Goal: Navigation & Orientation: Find specific page/section

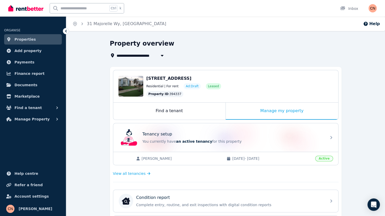
scroll to position [103, 0]
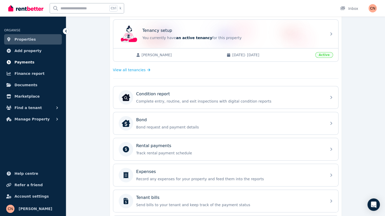
click at [27, 63] on span "Payments" at bounding box center [24, 62] width 20 height 6
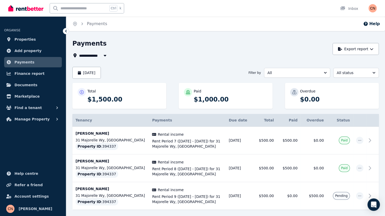
scroll to position [21, 0]
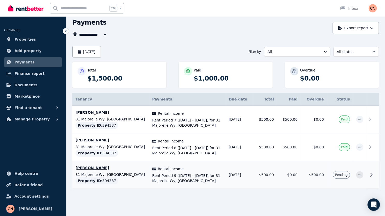
click at [370, 175] on icon at bounding box center [371, 175] width 6 height 6
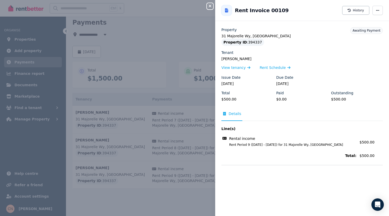
click at [17, 76] on div "Close panel Back to Rent Invoice 00109 History Property 31 Majorelle Wy, Eglint…" at bounding box center [194, 108] width 389 height 216
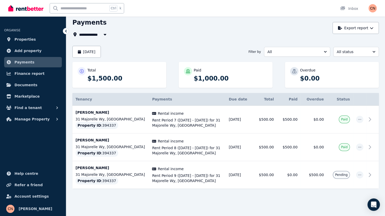
drag, startPoint x: 25, startPoint y: 91, endPoint x: 26, endPoint y: 85, distance: 5.6
click at [25, 90] on ul "ORGANISE Properties Add property Payments Finance report Documents Marketplace …" at bounding box center [33, 73] width 66 height 102
click at [26, 84] on span "Documents" at bounding box center [25, 85] width 23 height 6
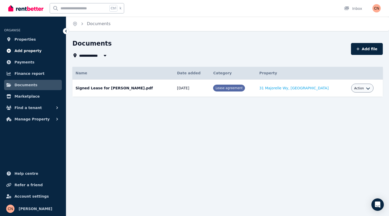
click at [22, 51] on span "Add property" at bounding box center [27, 51] width 27 height 6
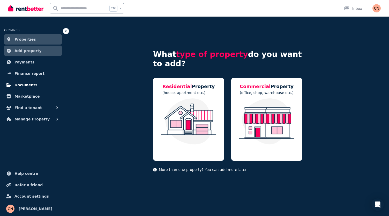
click at [31, 88] on link "Documents" at bounding box center [33, 85] width 58 height 10
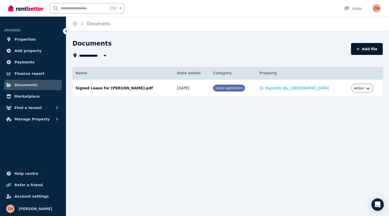
click at [372, 47] on button "Add file" at bounding box center [367, 49] width 32 height 12
select select "*****"
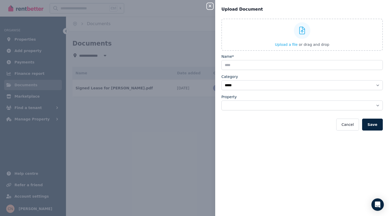
click at [132, 140] on div "**********" at bounding box center [194, 108] width 389 height 216
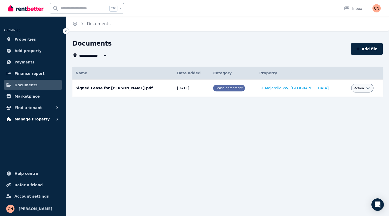
click at [49, 118] on button "Manage Property" at bounding box center [33, 119] width 58 height 10
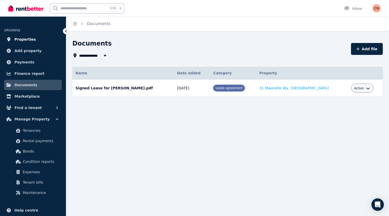
click at [17, 38] on span "Properties" at bounding box center [24, 39] width 21 height 6
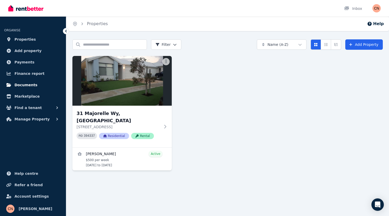
click at [39, 87] on link "Documents" at bounding box center [33, 85] width 58 height 10
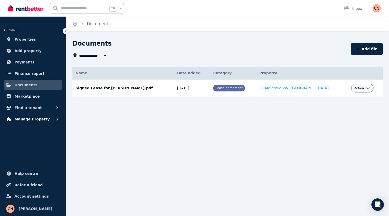
click at [54, 119] on button "Manage Property" at bounding box center [33, 119] width 58 height 10
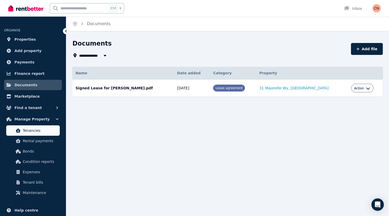
click at [46, 134] on link "Tenancies" at bounding box center [33, 130] width 54 height 10
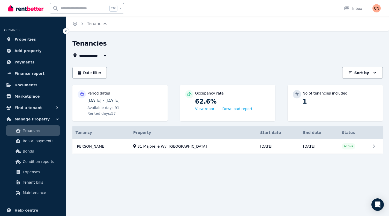
scroll to position [37, 0]
